Goal: Information Seeking & Learning: Learn about a topic

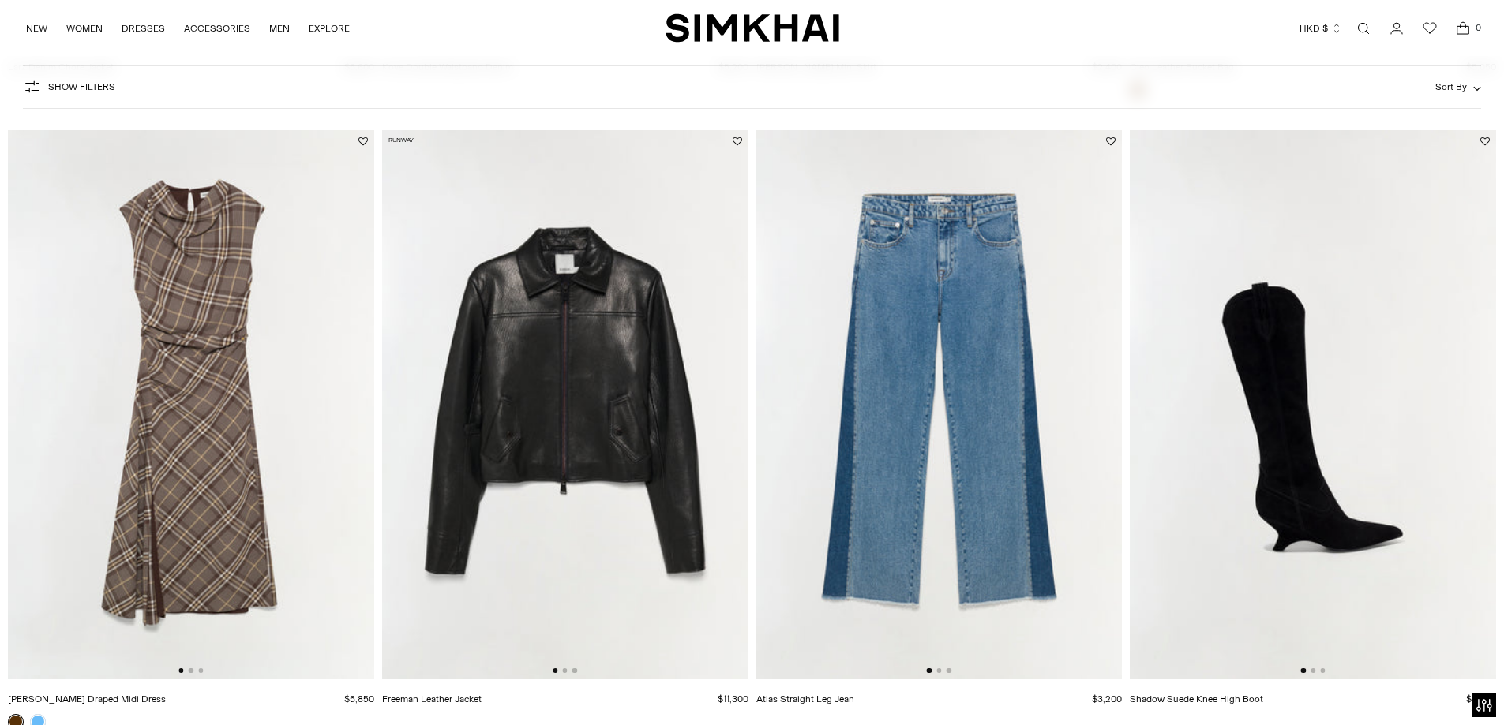
scroll to position [2526, 0]
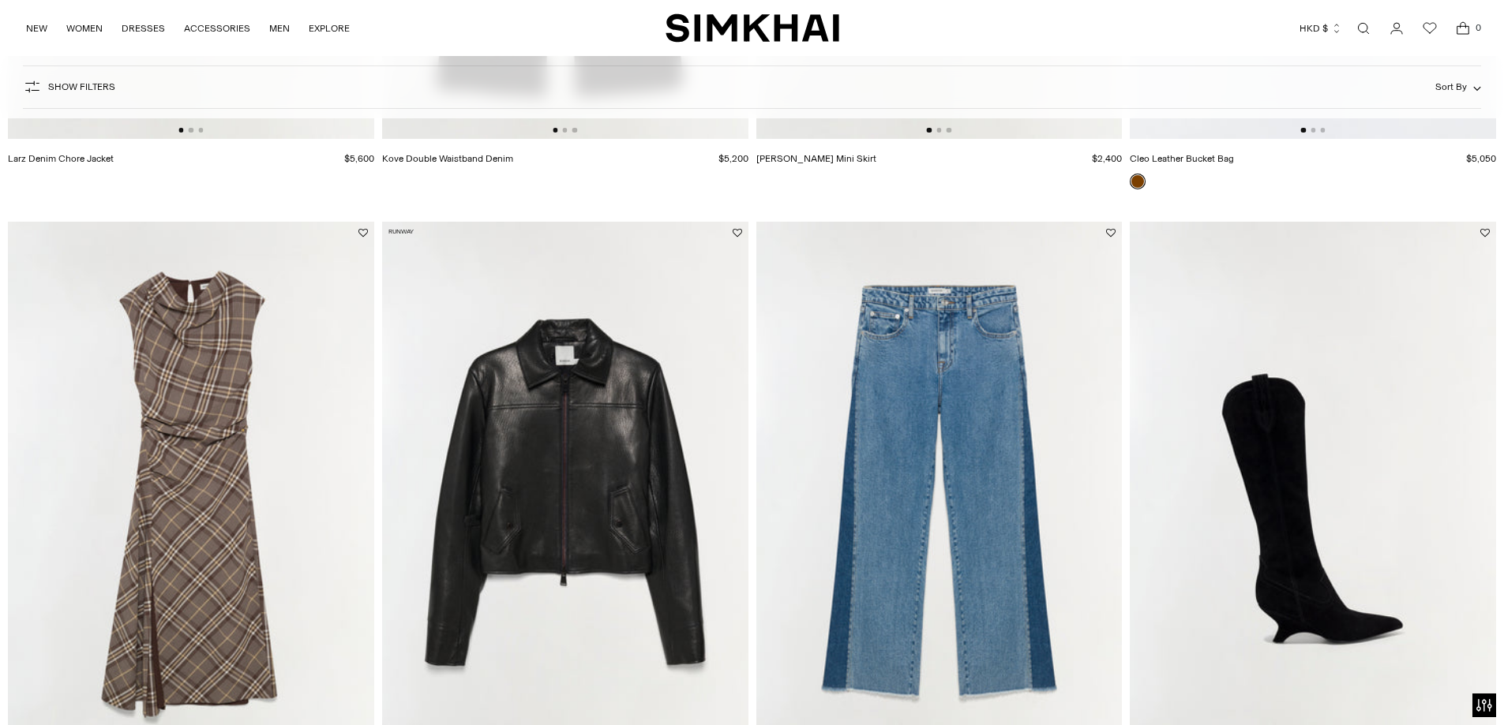
click at [160, 433] on img at bounding box center [191, 496] width 366 height 549
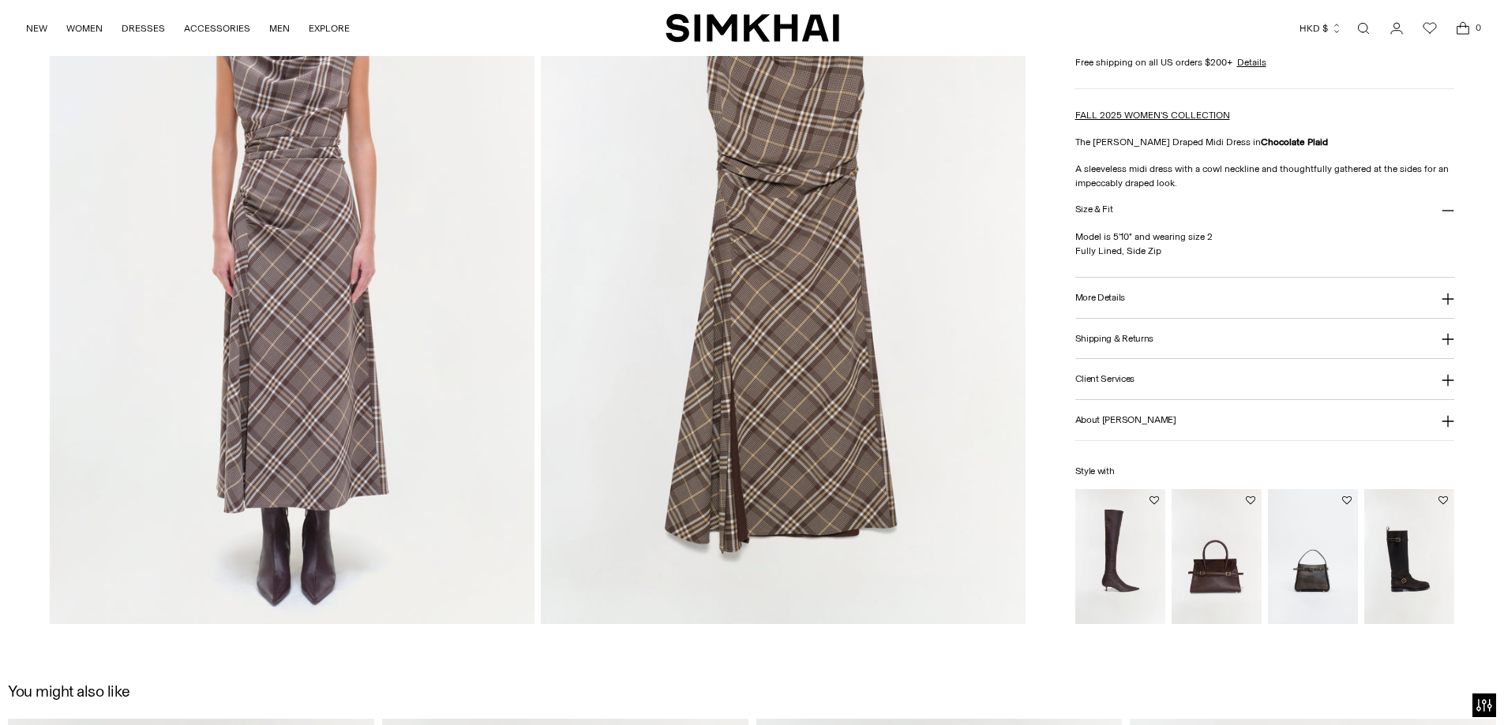
scroll to position [2315, 0]
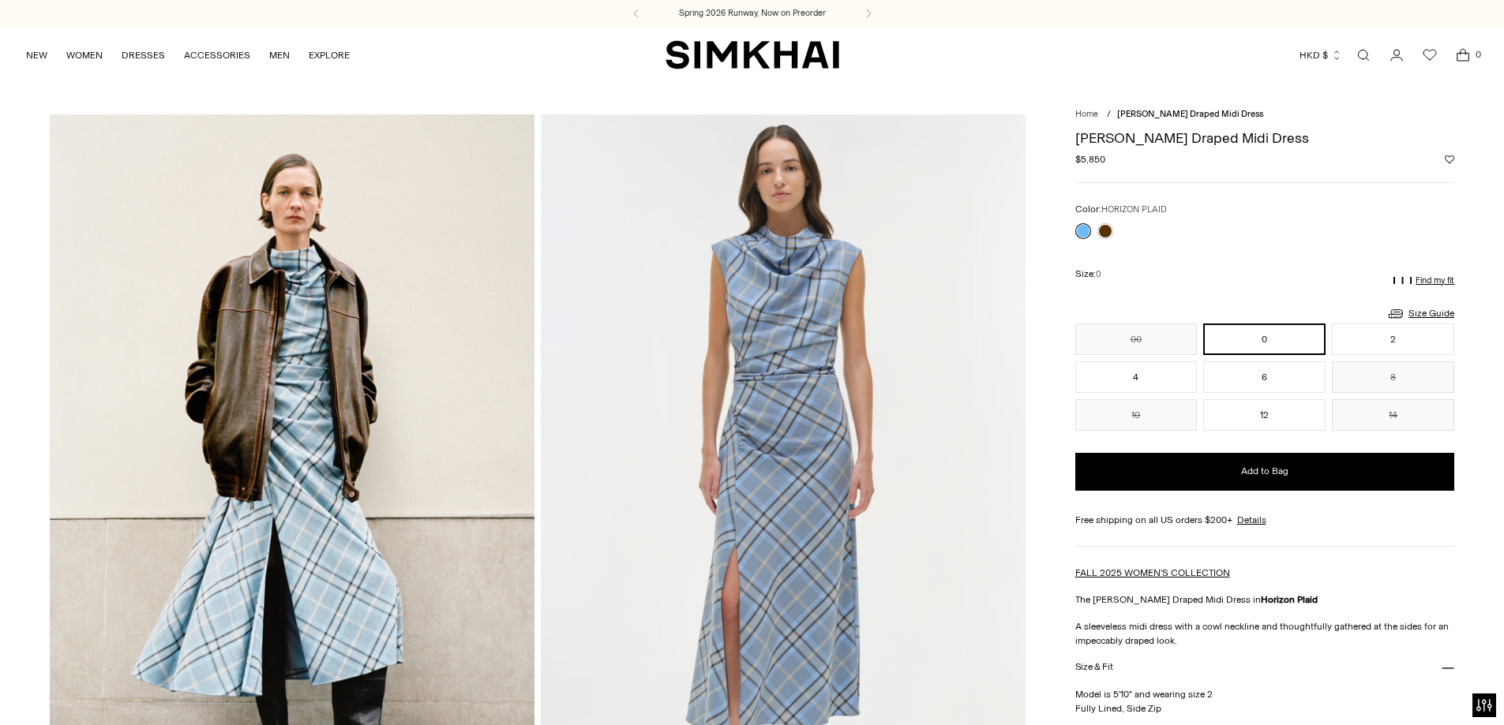
scroll to position [211, 0]
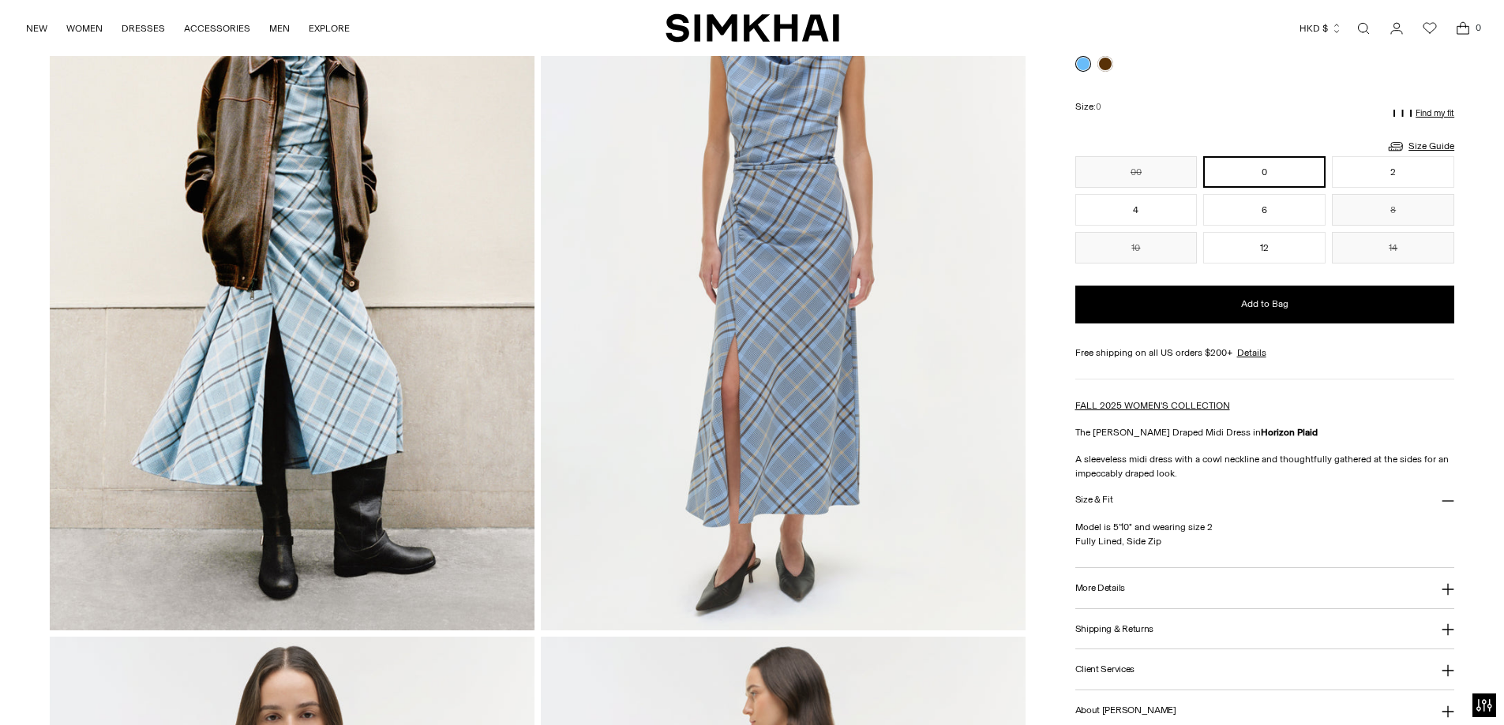
scroll to position [0, 0]
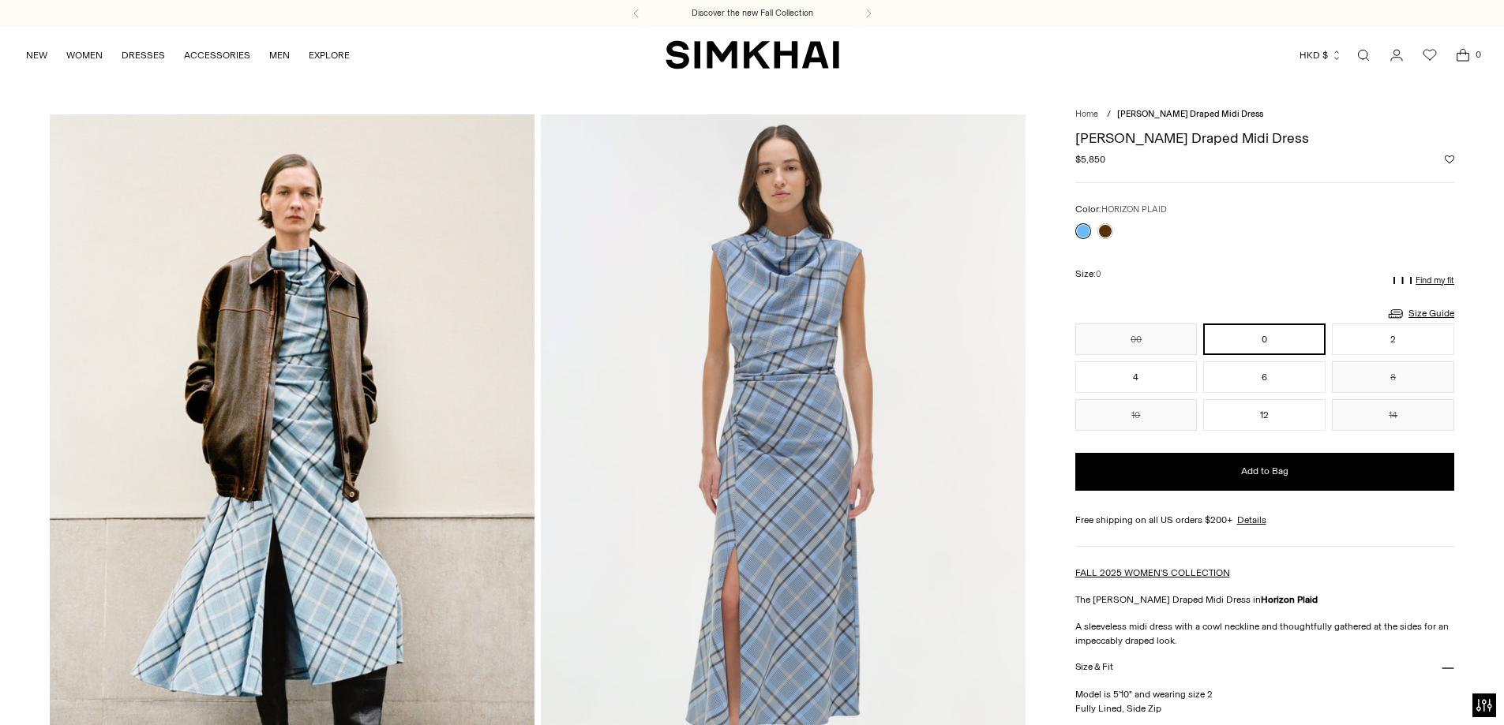
drag, startPoint x: 8, startPoint y: 253, endPoint x: 385, endPoint y: 499, distance: 450.1
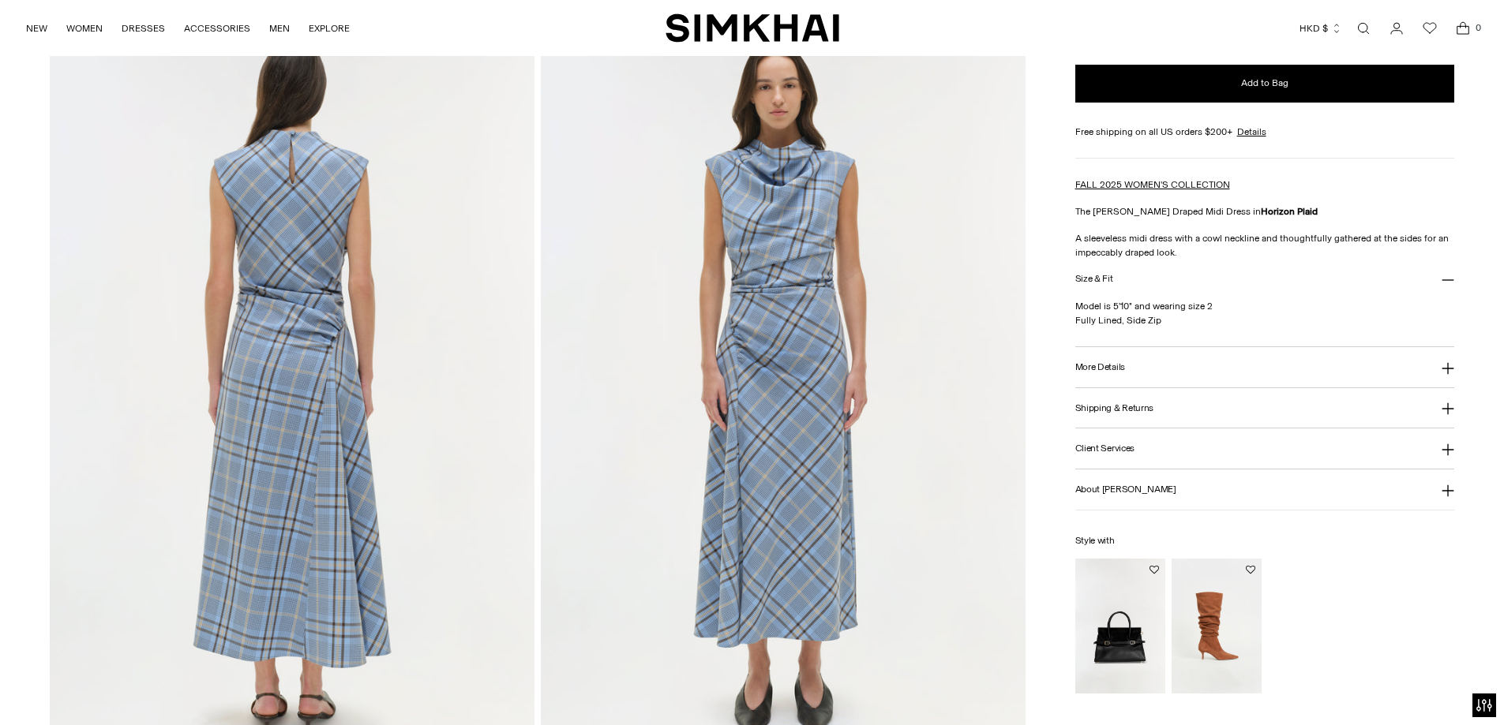
scroll to position [1684, 0]
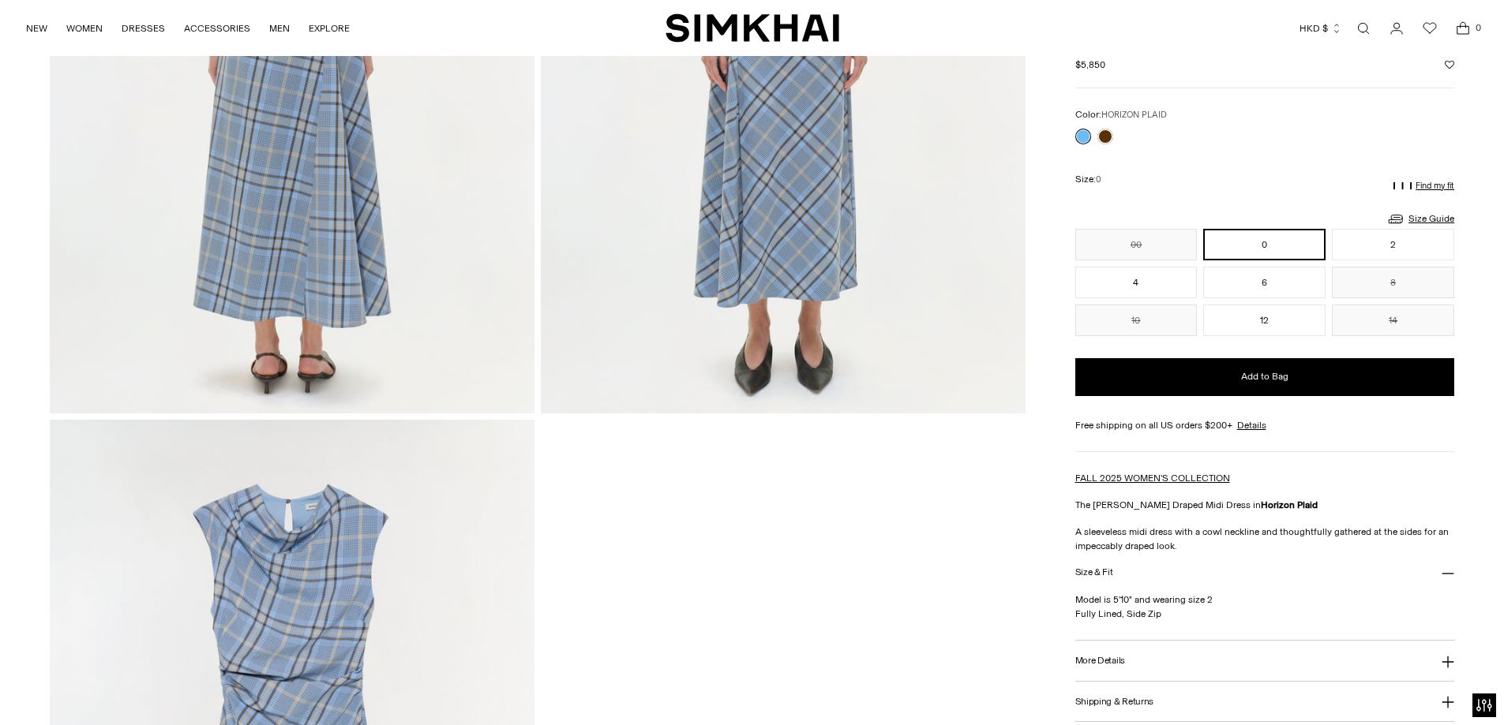
scroll to position [2315, 0]
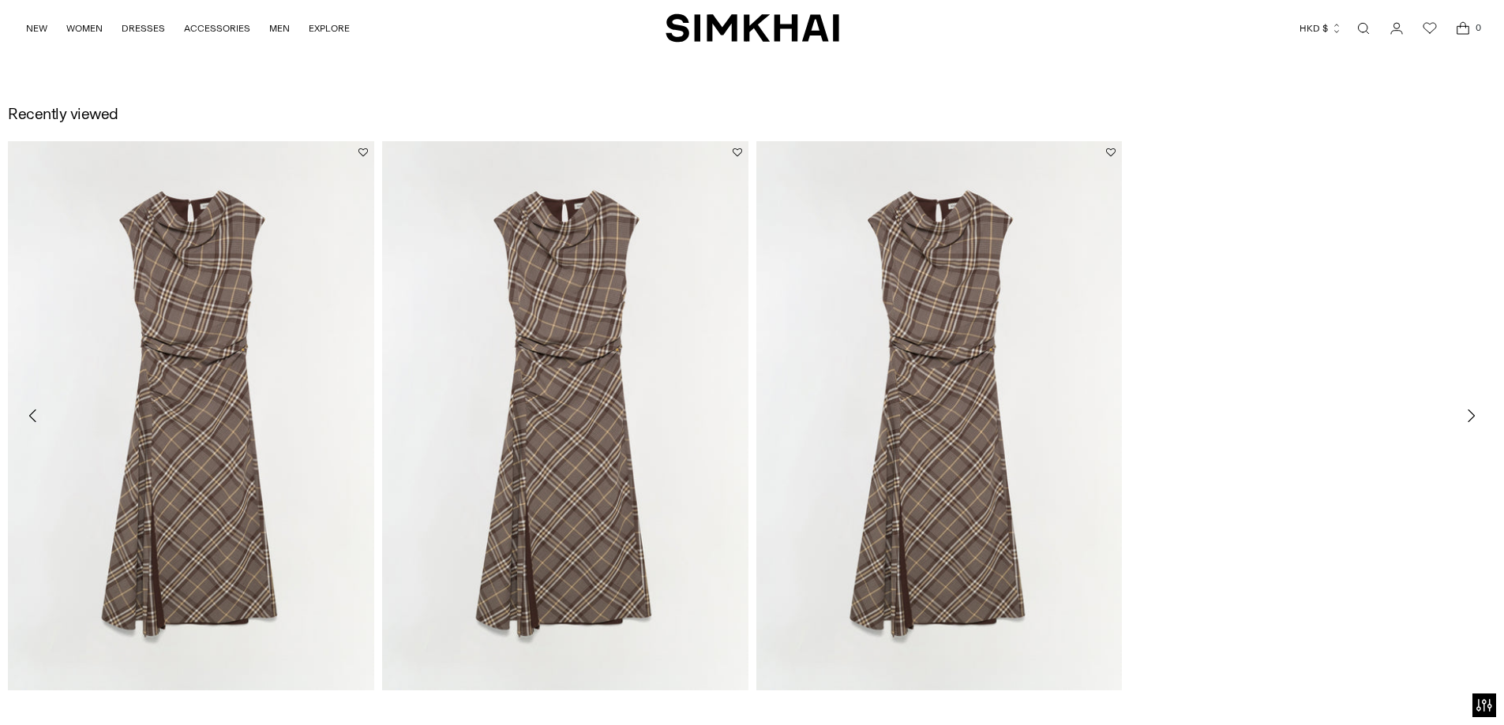
scroll to position [2947, 0]
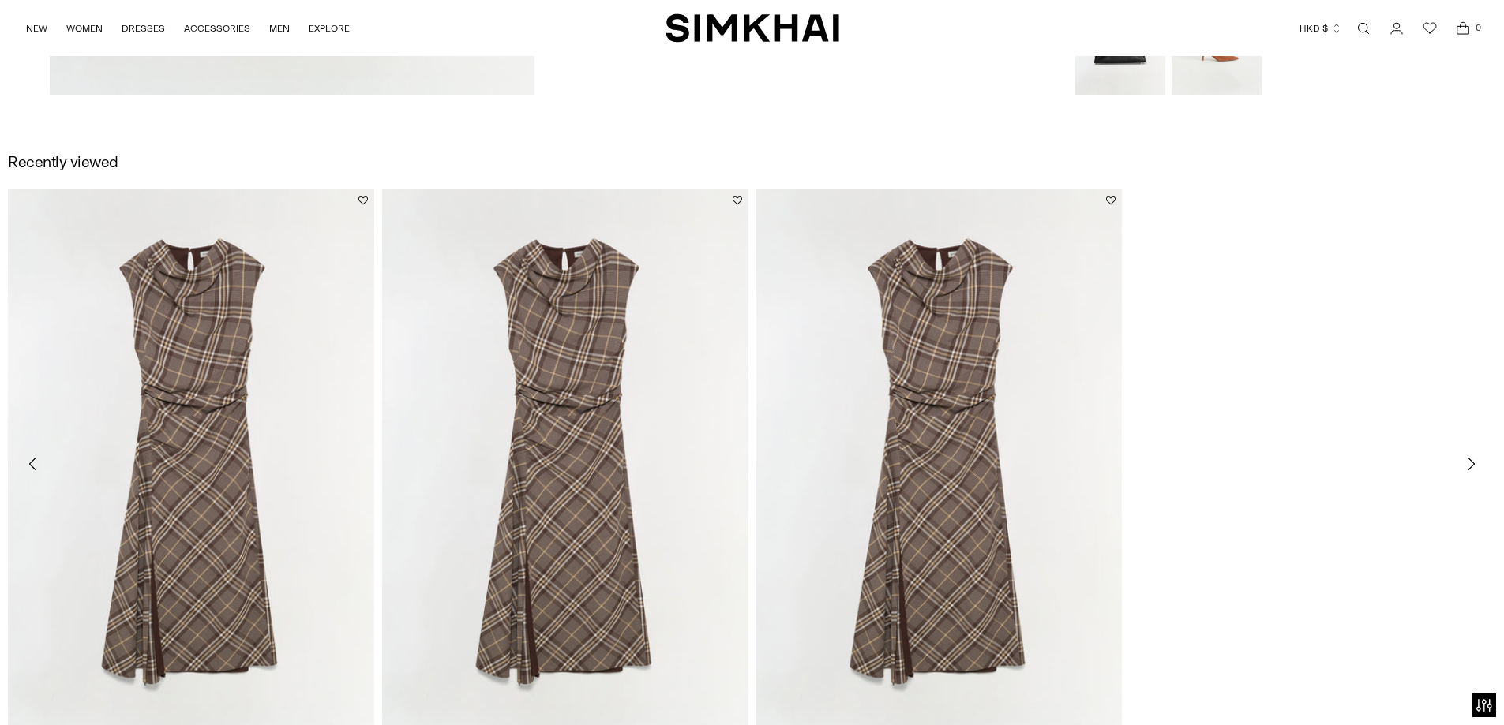
click at [1293, 415] on div "[PERSON_NAME] Draped Midi Dress $5,850 Unit price / per [PERSON_NAME] Draped Mi…" at bounding box center [752, 489] width 1488 height 600
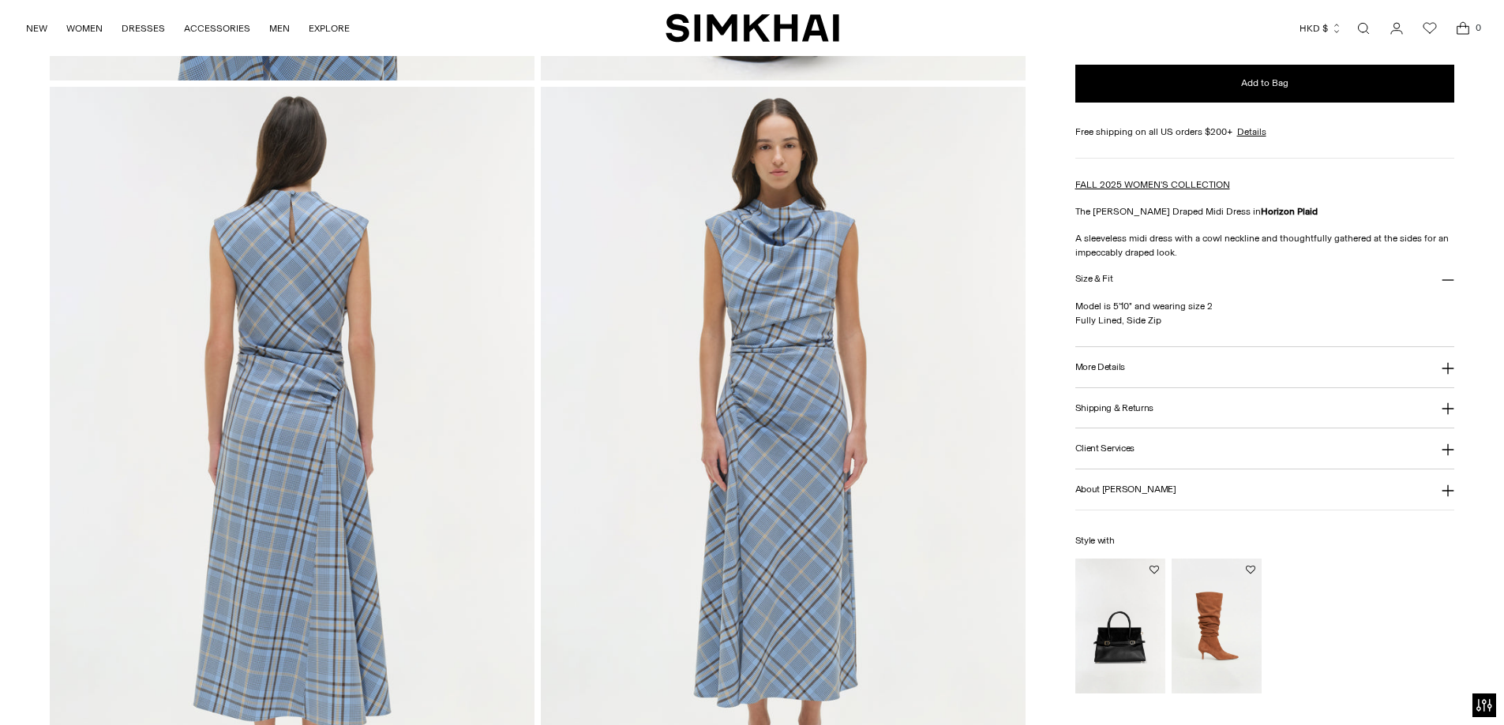
scroll to position [1474, 0]
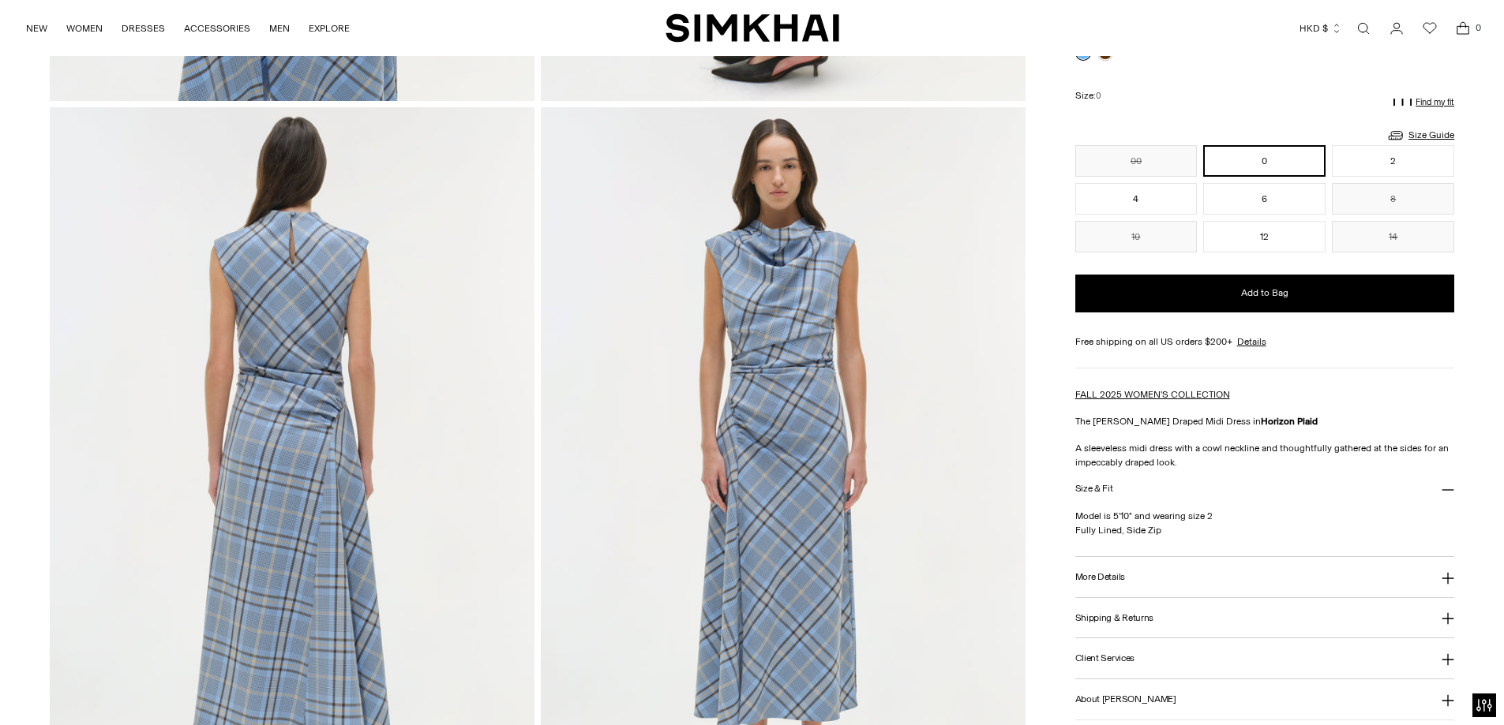
click at [1101, 587] on button "More Details" at bounding box center [1265, 577] width 380 height 40
click at [1107, 579] on h3 "More Details" at bounding box center [1100, 577] width 50 height 10
click at [1110, 581] on h3 "More Details" at bounding box center [1100, 577] width 50 height 10
click at [1119, 623] on h3 "Shipping & Returns" at bounding box center [1114, 618] width 79 height 10
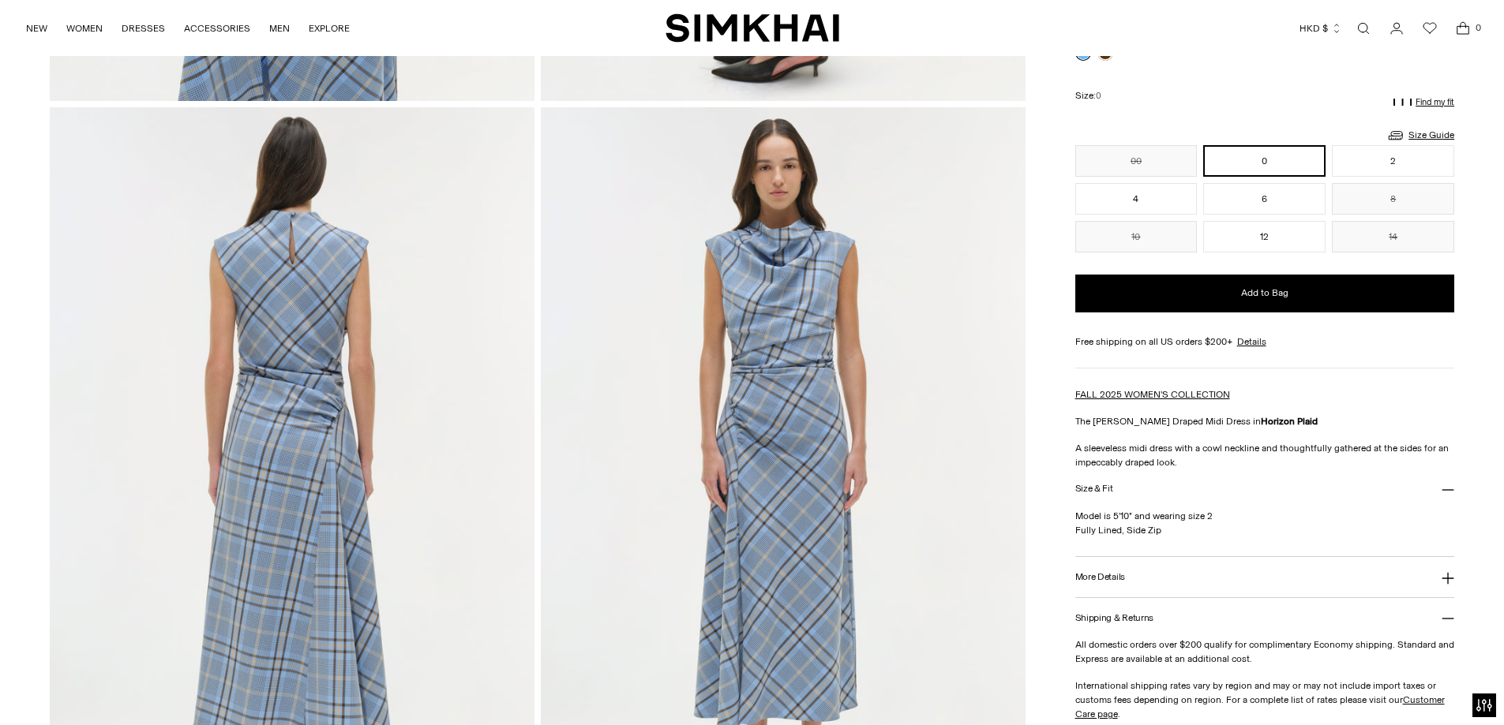
click at [1122, 623] on h3 "Shipping & Returns" at bounding box center [1114, 618] width 79 height 10
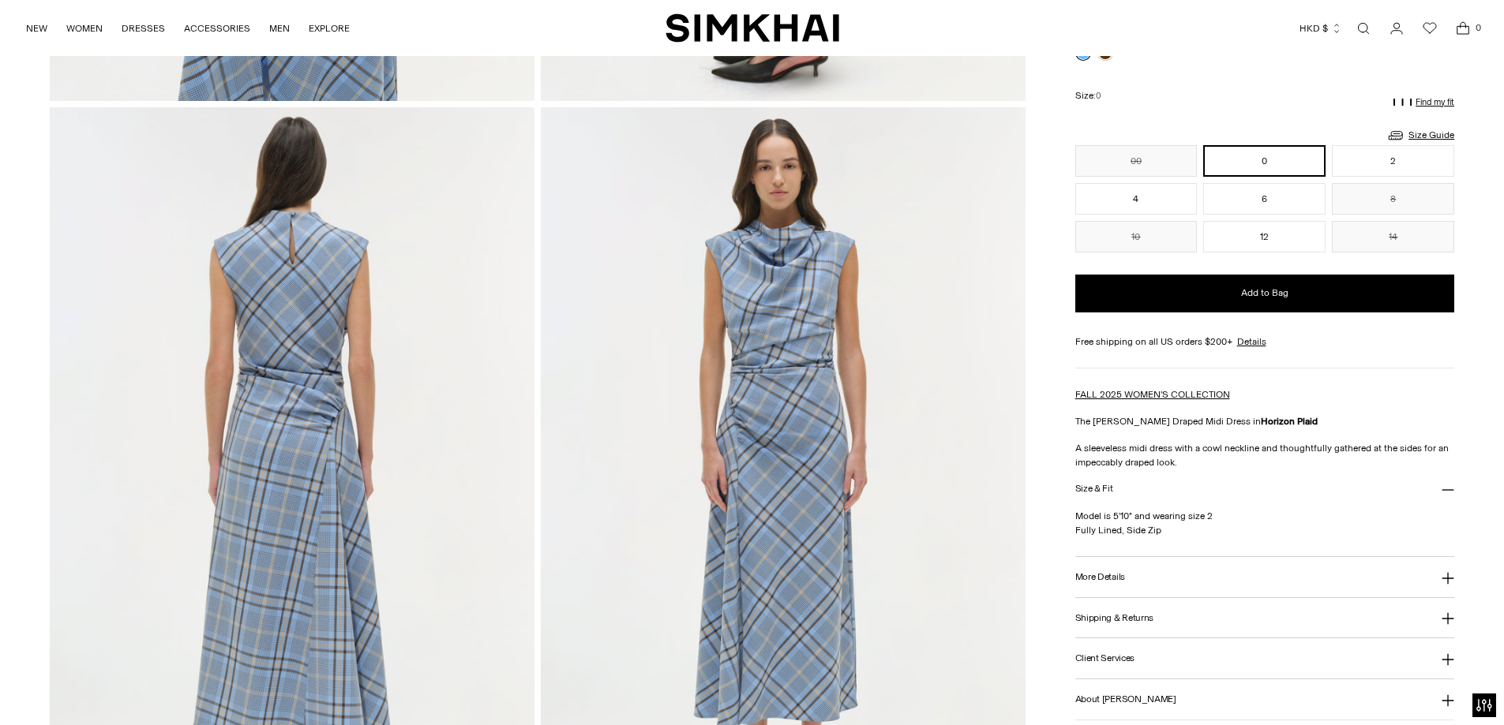
click at [171, 316] on img at bounding box center [292, 470] width 485 height 727
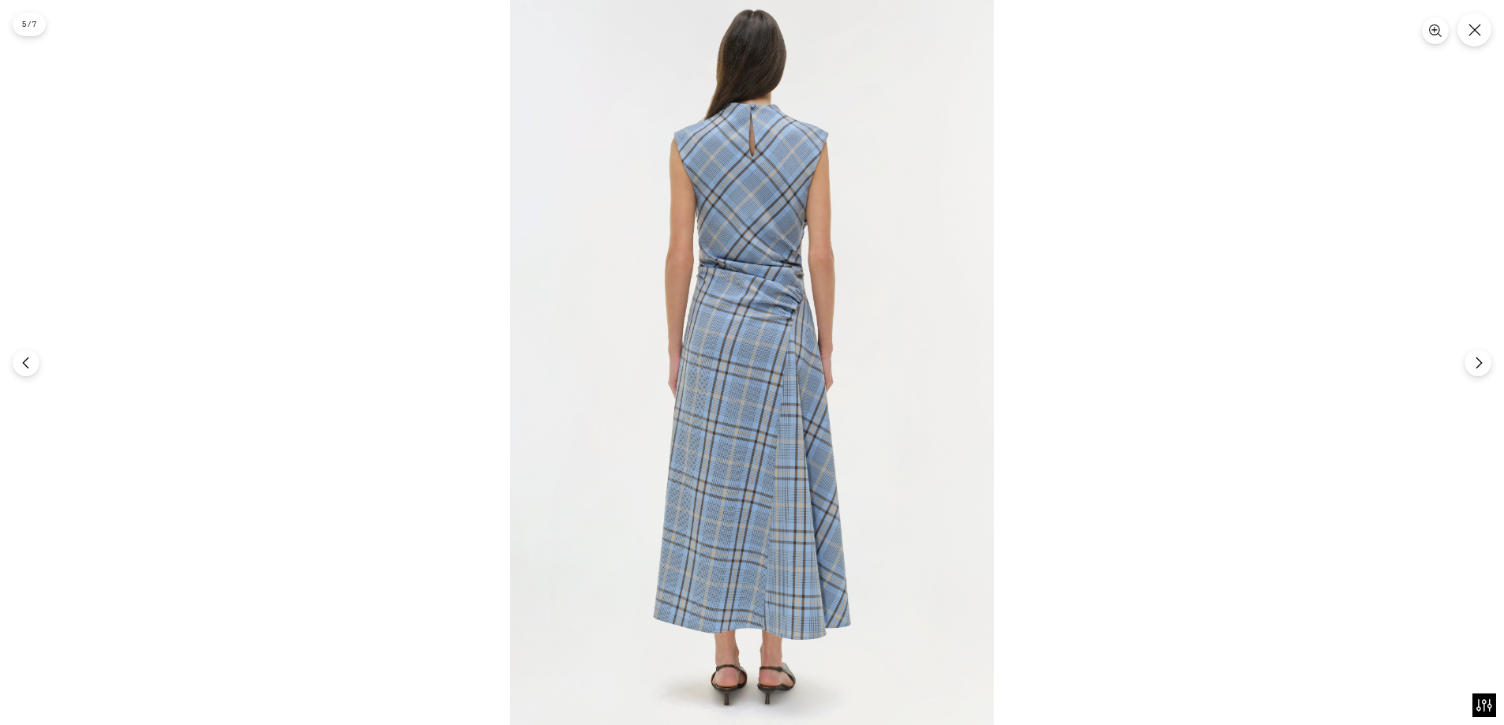
click at [793, 246] on img at bounding box center [752, 362] width 484 height 725
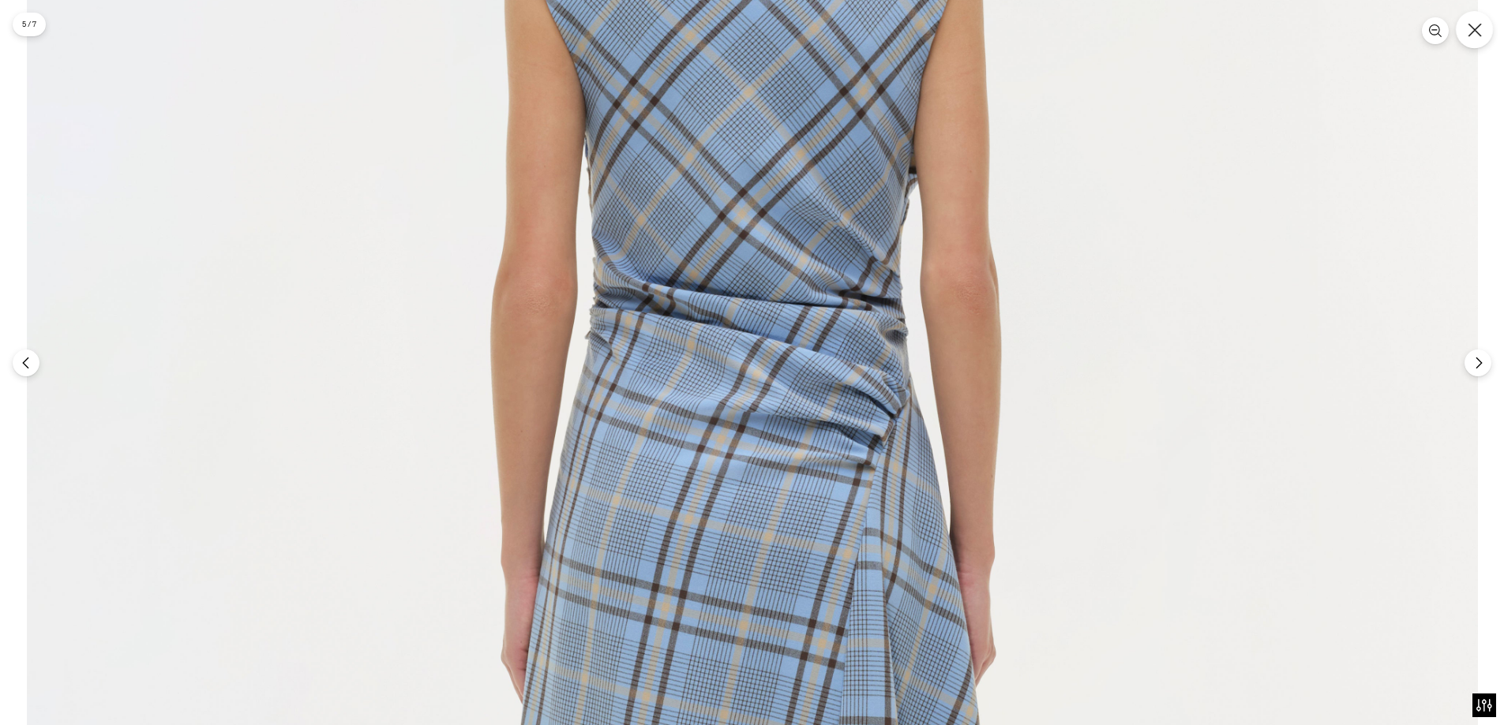
click at [1482, 32] on button "Close" at bounding box center [1474, 29] width 37 height 37
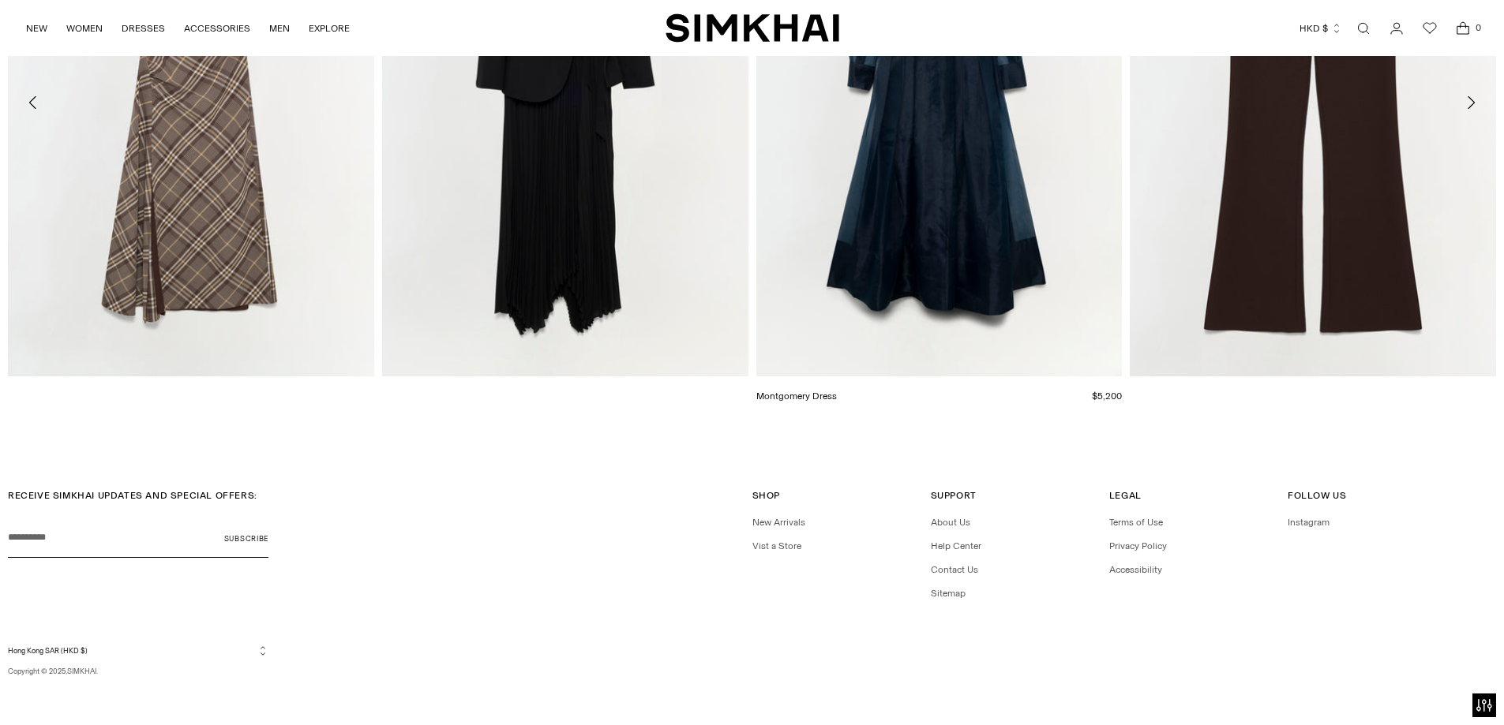
scroll to position [3118, 0]
